Goal: Task Accomplishment & Management: Manage account settings

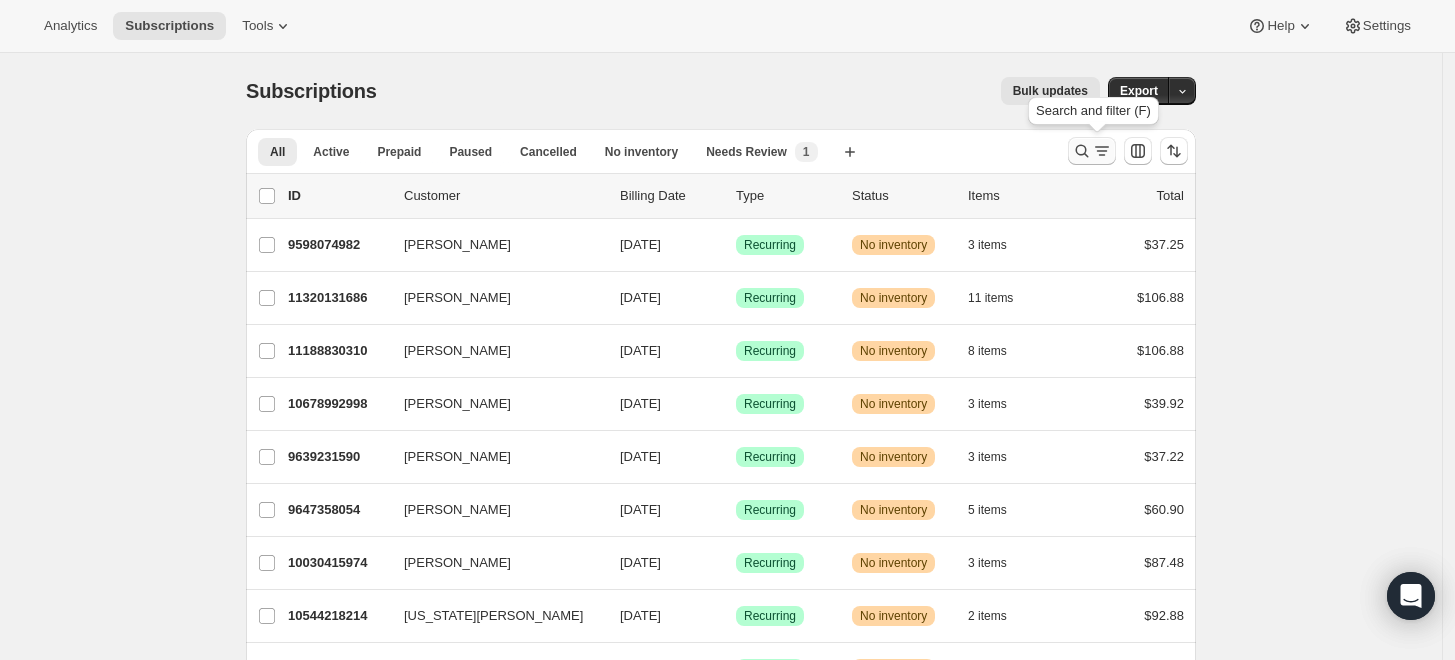
click at [1089, 152] on icon "Search and filter results" at bounding box center [1082, 151] width 13 height 13
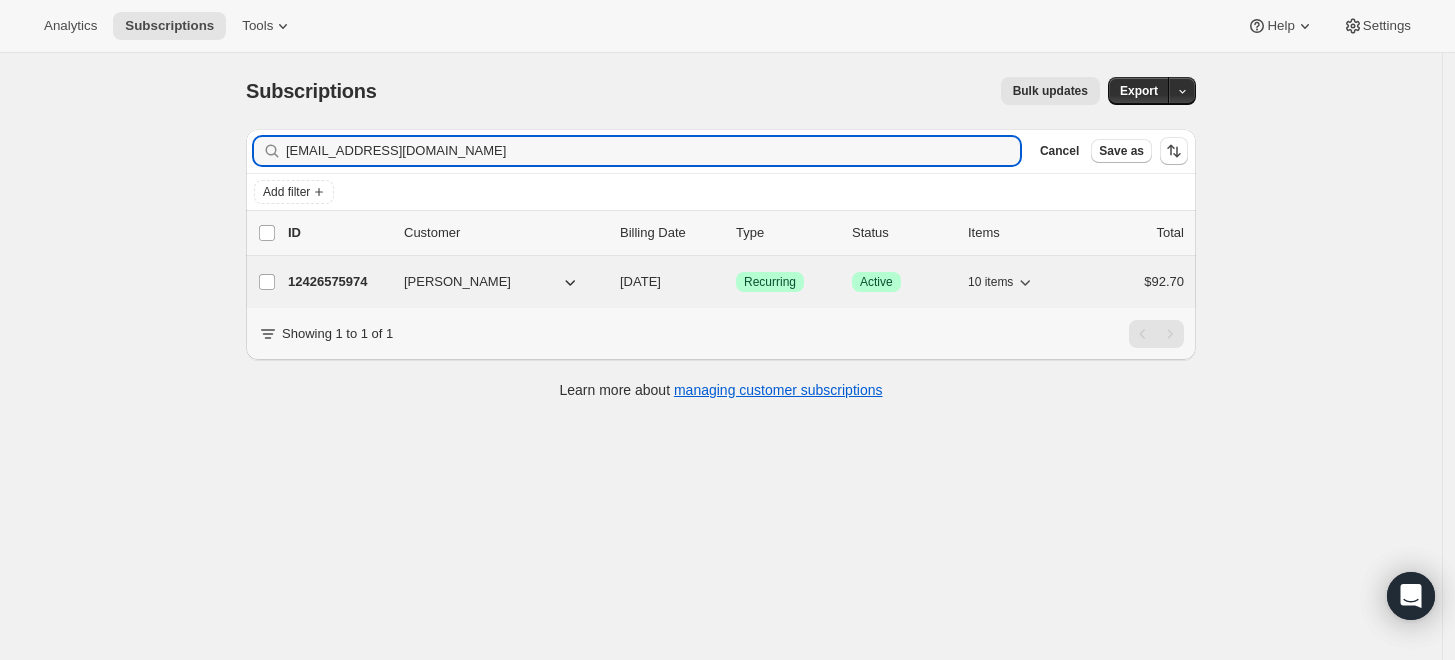
type input "[EMAIL_ADDRESS][DOMAIN_NAME]"
click at [353, 281] on p "12426575974" at bounding box center [338, 282] width 100 height 20
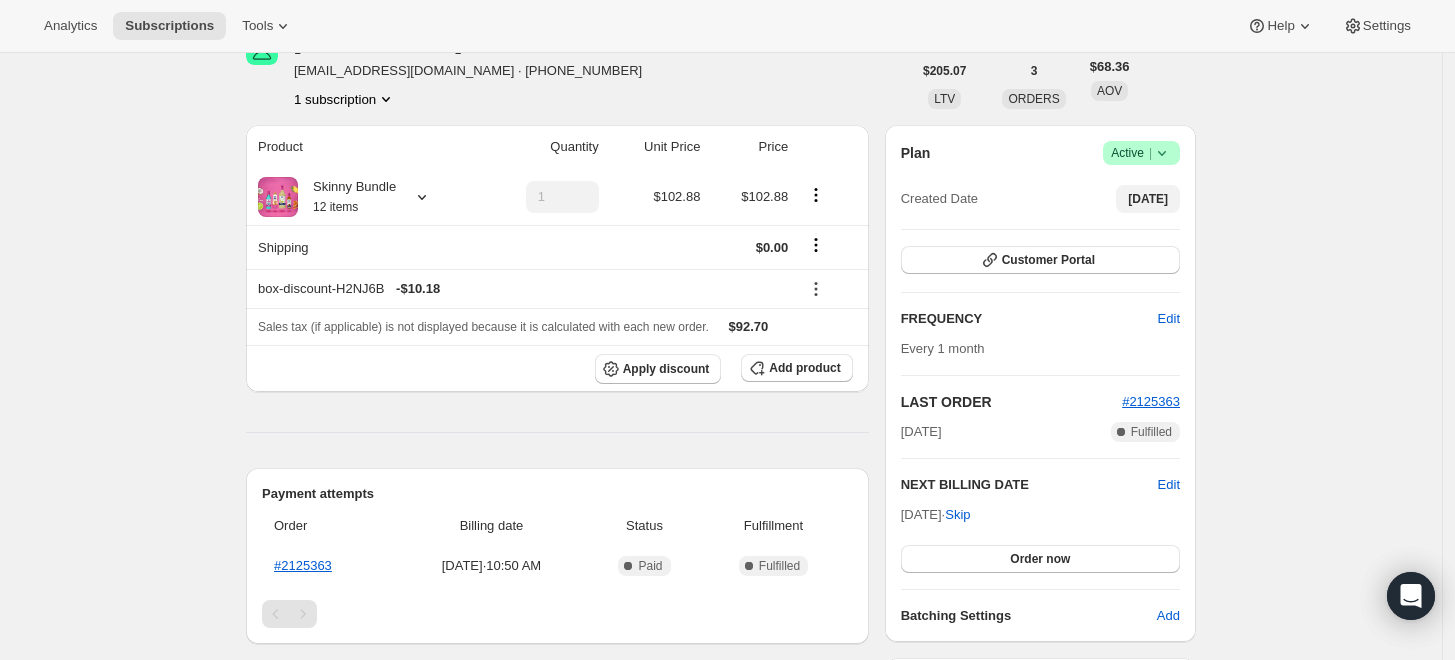
scroll to position [111, 0]
click at [1165, 154] on icon at bounding box center [1162, 154] width 20 height 20
click at [1132, 234] on span "Cancel subscription" at bounding box center [1140, 226] width 113 height 15
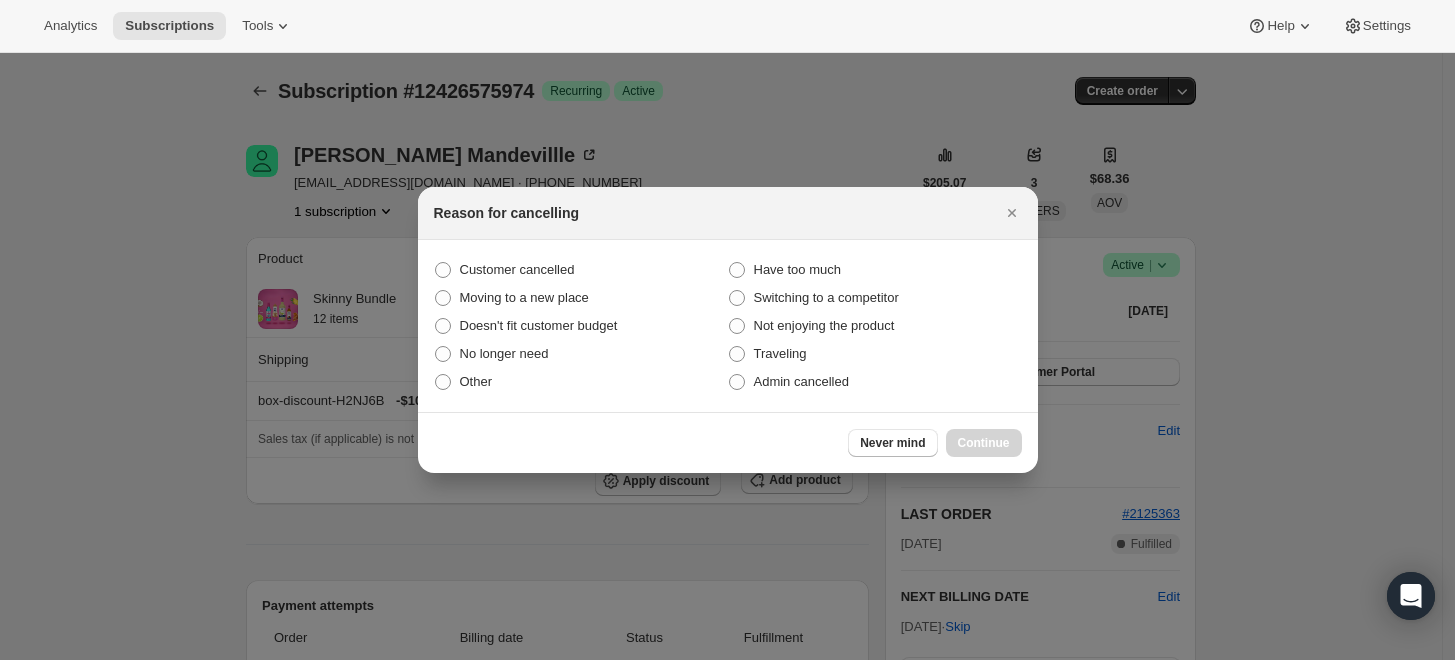
scroll to position [0, 0]
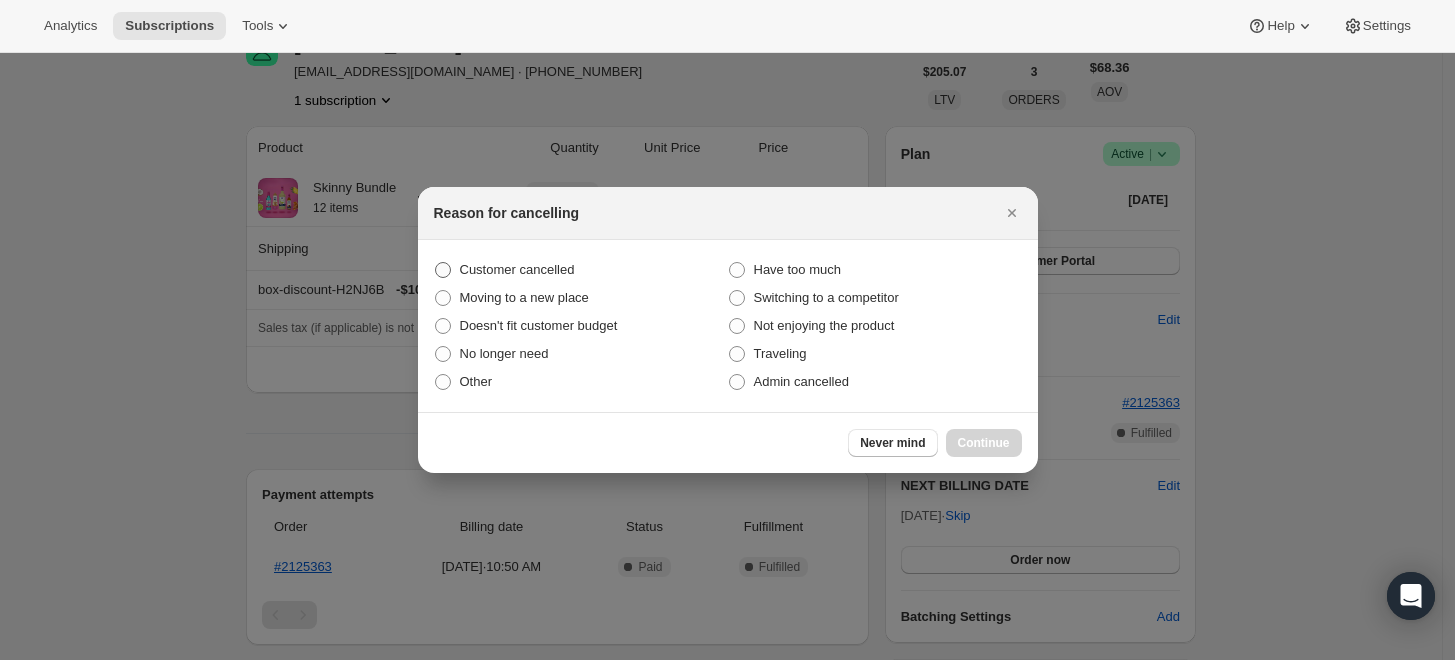
click at [548, 262] on span "Customer cancelled" at bounding box center [517, 269] width 115 height 15
click at [436, 262] on input "Customer cancelled" at bounding box center [435, 262] width 1 height 1
radio input "true"
click at [978, 438] on span "Continue" at bounding box center [984, 443] width 52 height 16
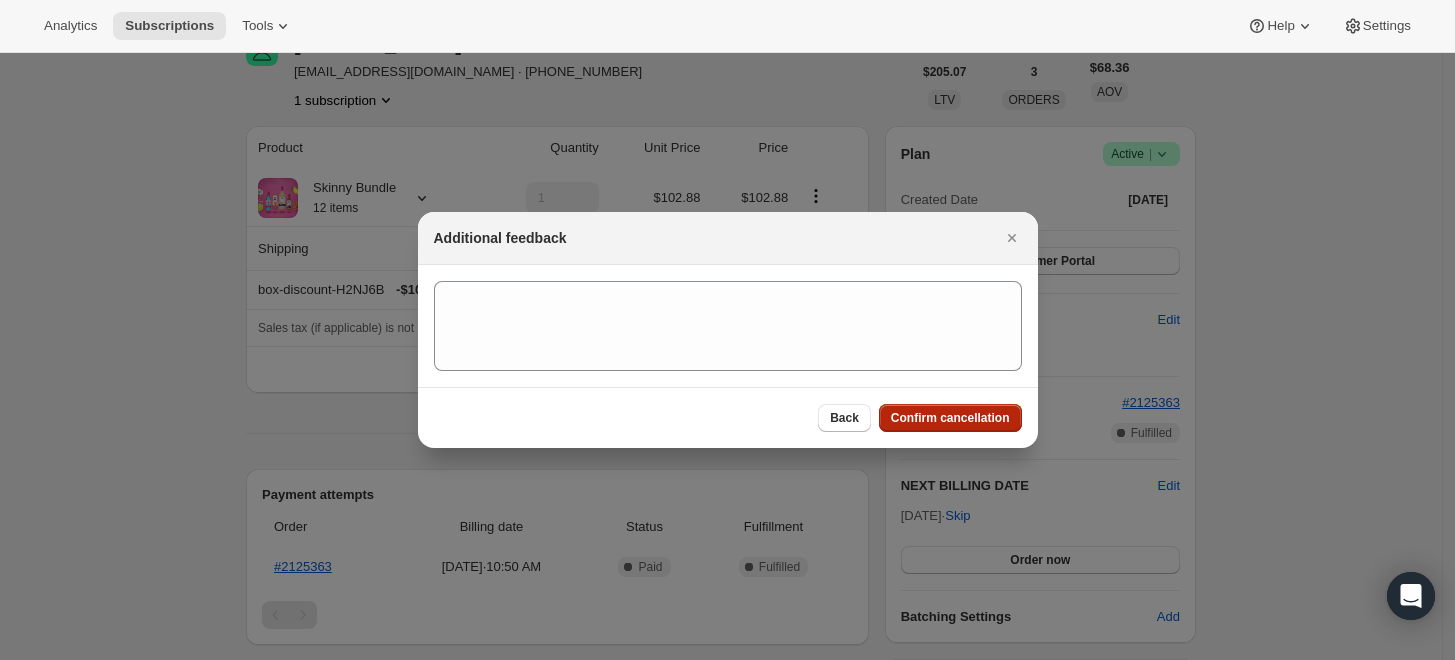
click at [978, 428] on button "Confirm cancellation" at bounding box center [950, 418] width 143 height 28
